Goal: Navigation & Orientation: Find specific page/section

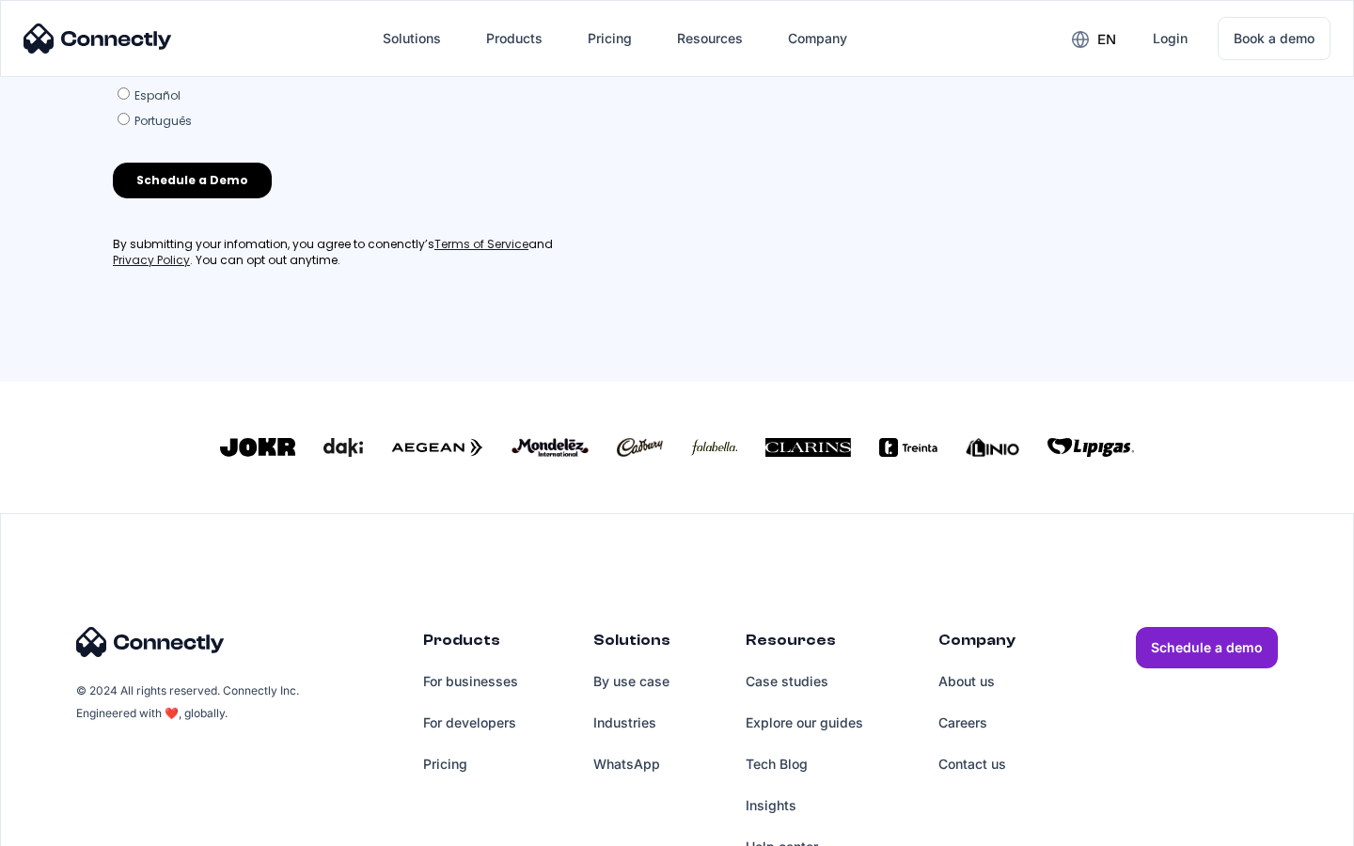
scroll to position [808, 0]
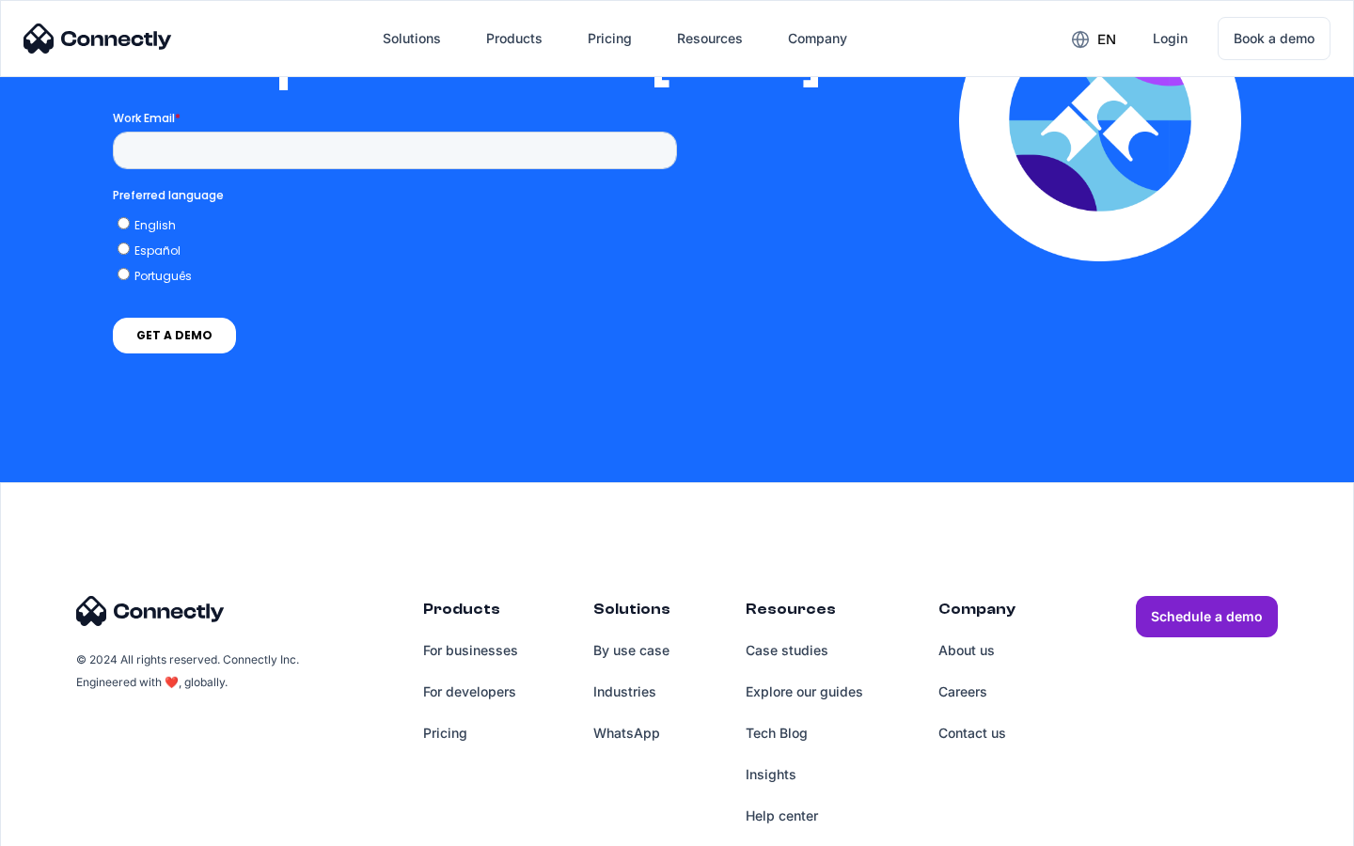
scroll to position [3825, 0]
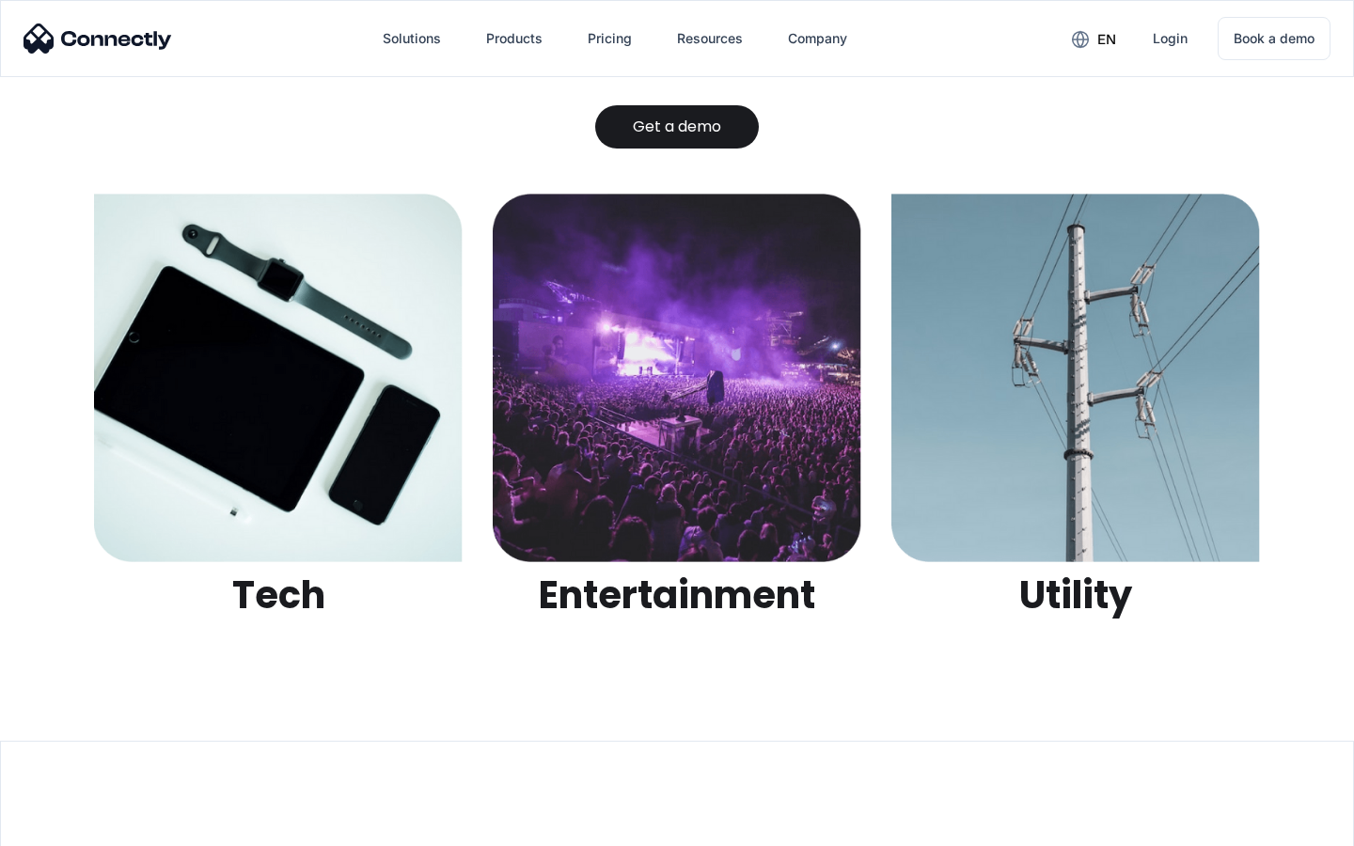
scroll to position [5932, 0]
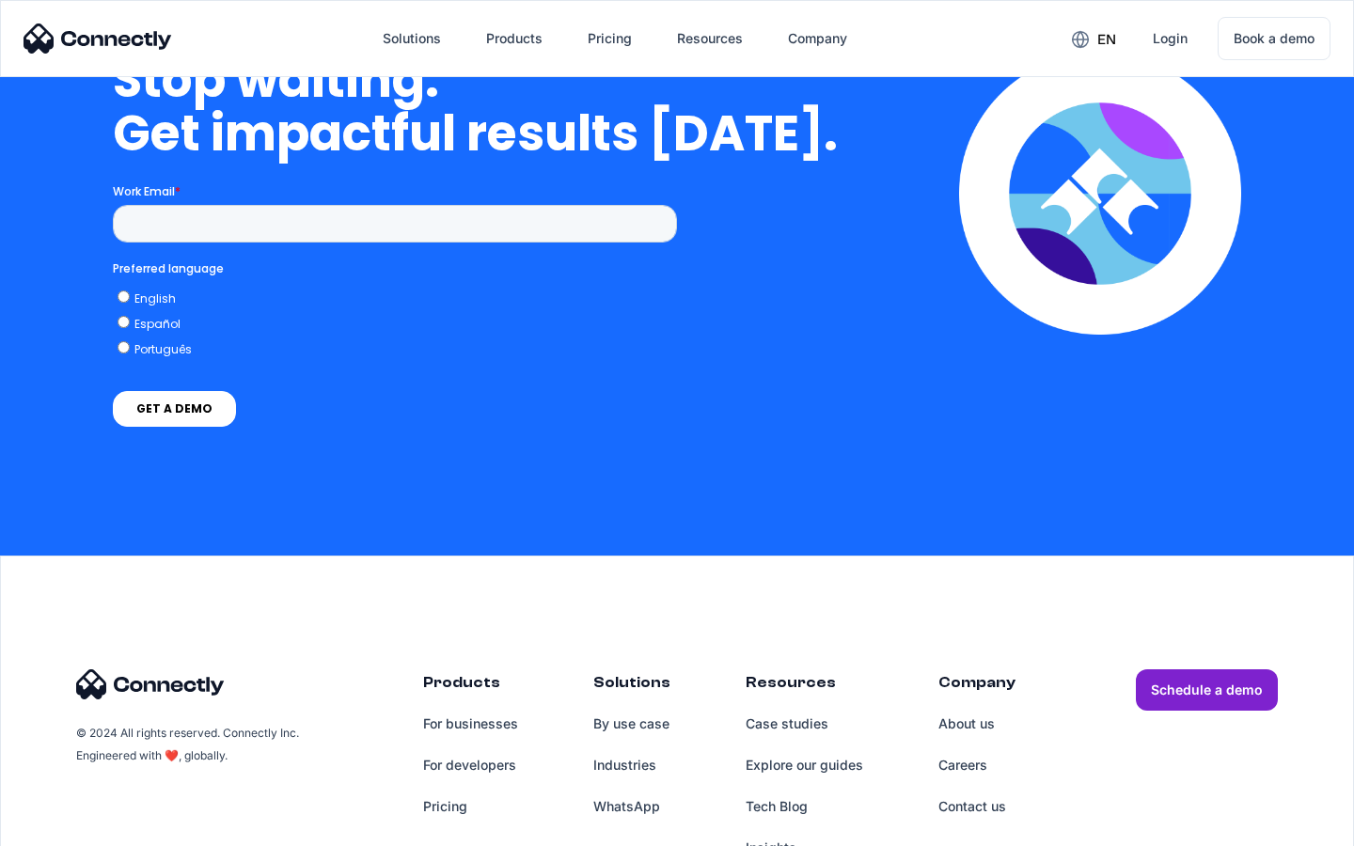
scroll to position [7733, 0]
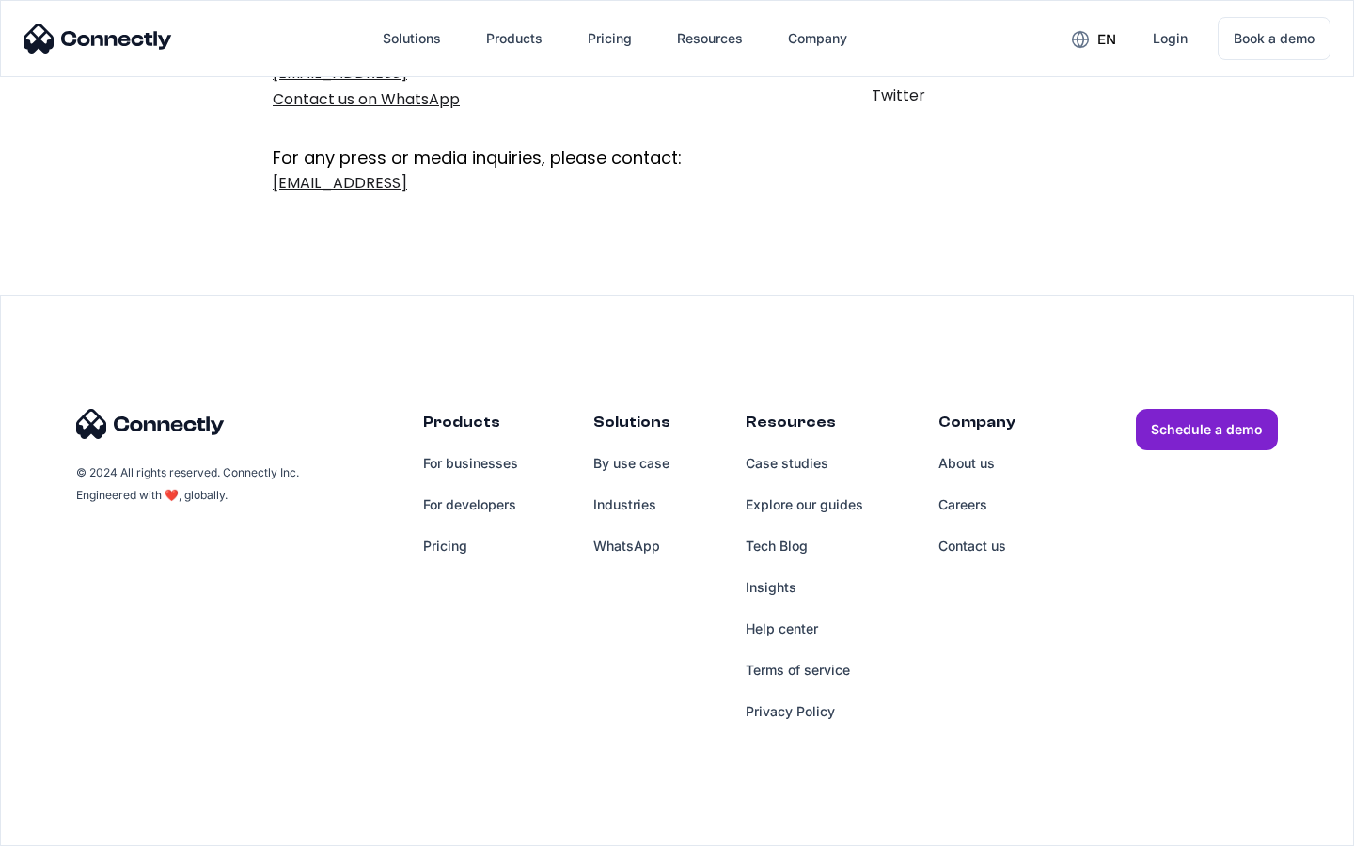
scroll to position [307, 0]
